Goal: Transaction & Acquisition: Subscribe to service/newsletter

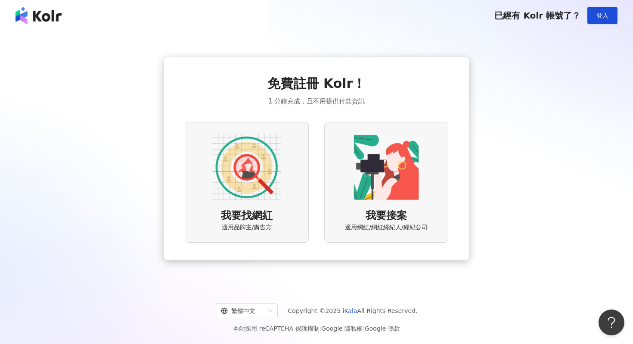
click at [243, 135] on img at bounding box center [246, 167] width 69 height 69
click at [275, 173] on img at bounding box center [246, 167] width 69 height 69
